Goal: Task Accomplishment & Management: Manage account settings

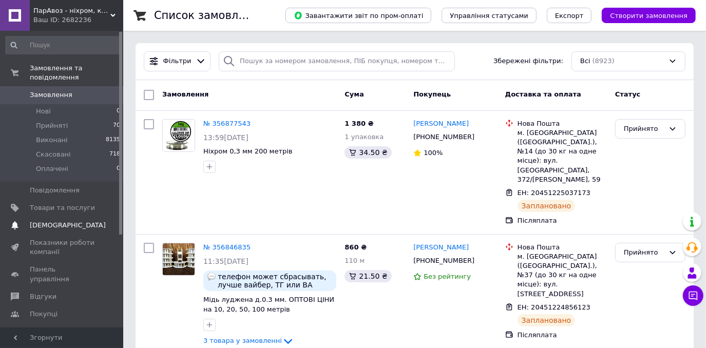
click at [49, 221] on span "[DEMOGRAPHIC_DATA]" at bounding box center [68, 225] width 76 height 9
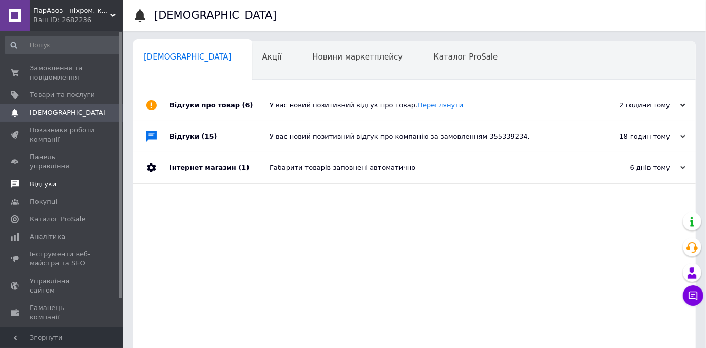
click at [37, 180] on span "Відгуки" at bounding box center [43, 184] width 27 height 9
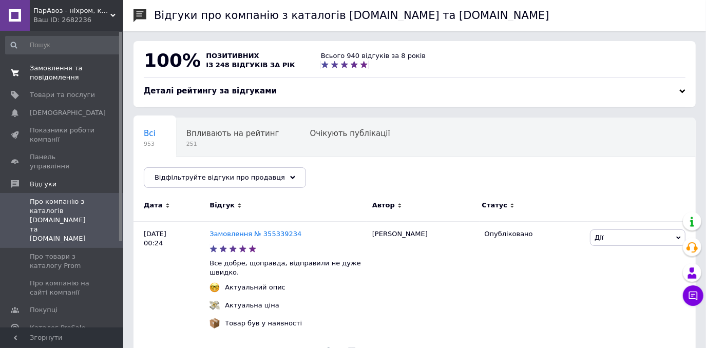
click at [71, 74] on span "Замовлення та повідомлення" at bounding box center [62, 73] width 65 height 18
